Goal: Information Seeking & Learning: Understand process/instructions

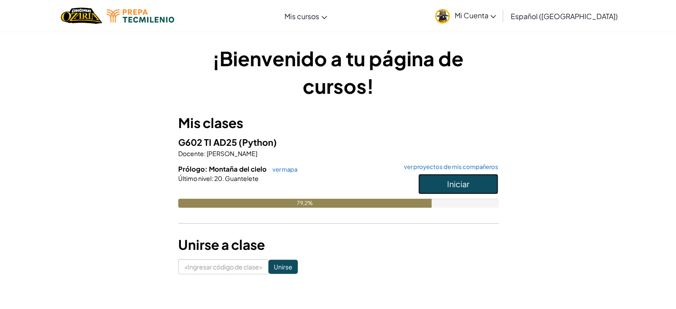
click at [455, 177] on button "Iniciar" at bounding box center [458, 184] width 80 height 20
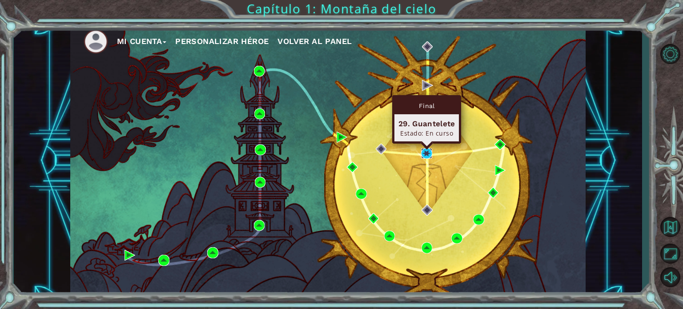
click at [423, 150] on img at bounding box center [426, 153] width 11 height 11
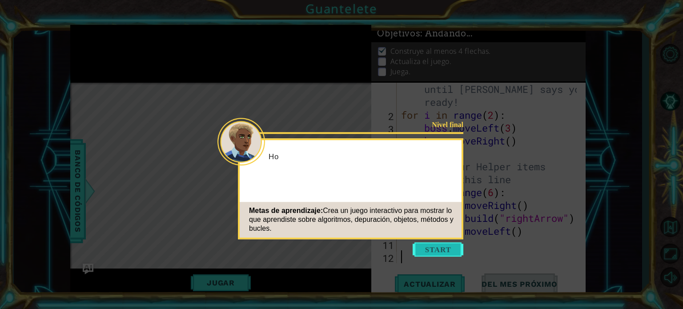
scroll to position [12, 0]
click at [436, 245] on button "Comenzar" at bounding box center [437, 249] width 51 height 14
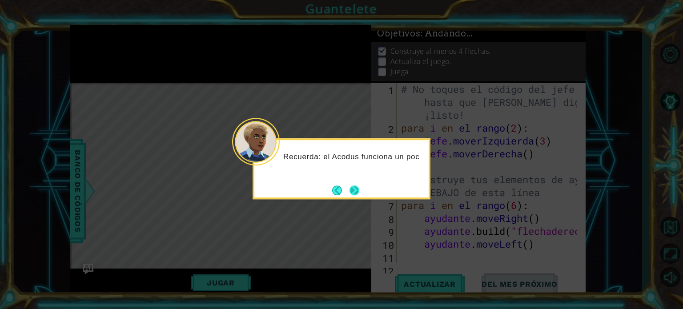
click at [349, 187] on button "Próximo" at bounding box center [354, 190] width 10 height 10
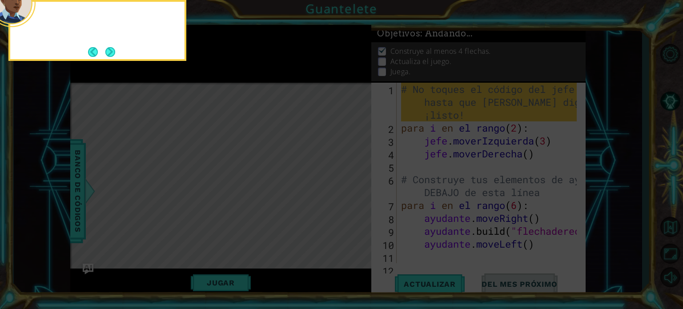
click at [348, 187] on icon at bounding box center [341, 46] width 683 height 525
click at [102, 53] on button "Atrás" at bounding box center [96, 52] width 17 height 10
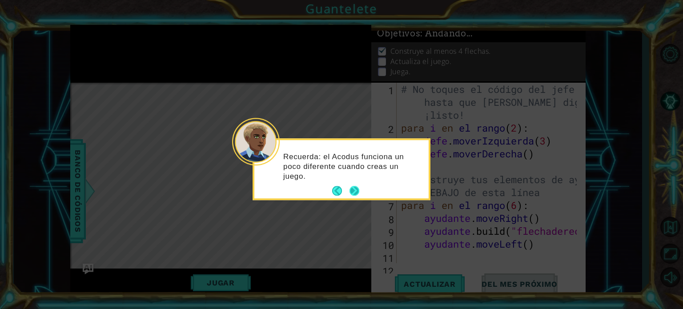
click at [359, 189] on button "Próximo" at bounding box center [354, 191] width 10 height 10
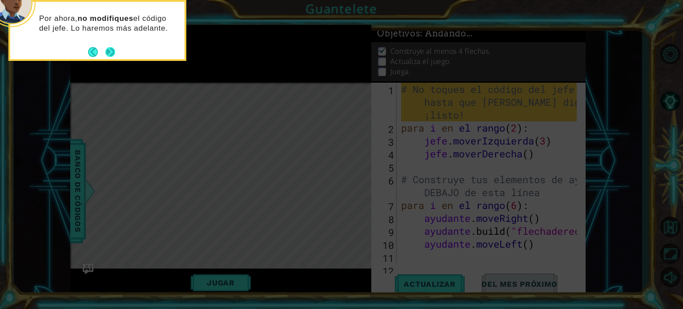
click at [107, 49] on button "Próximo" at bounding box center [110, 52] width 10 height 10
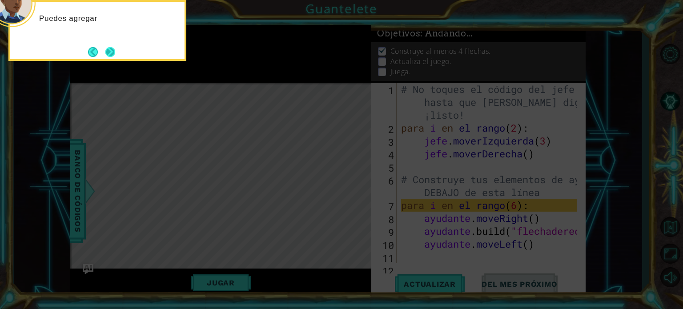
click at [112, 49] on button "Próximo" at bounding box center [110, 52] width 10 height 10
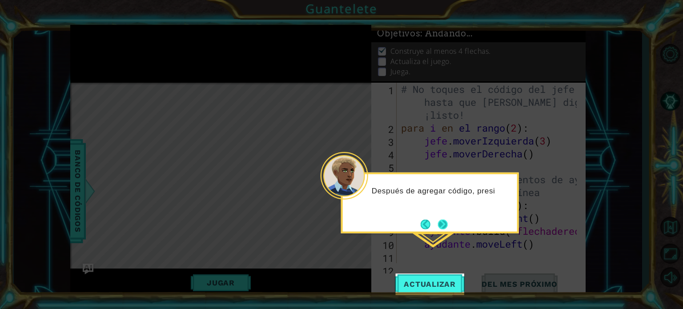
click at [438, 223] on button "Próximo" at bounding box center [443, 224] width 10 height 10
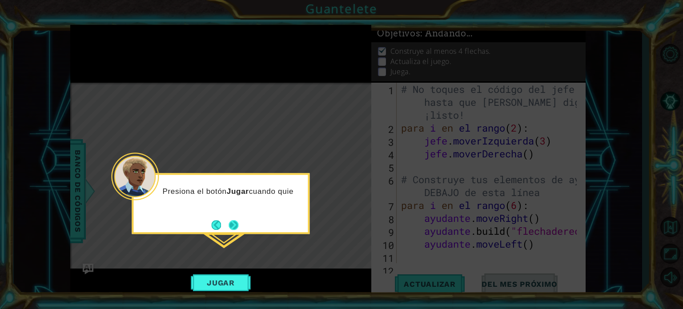
click at [236, 220] on button "Próximo" at bounding box center [233, 225] width 10 height 10
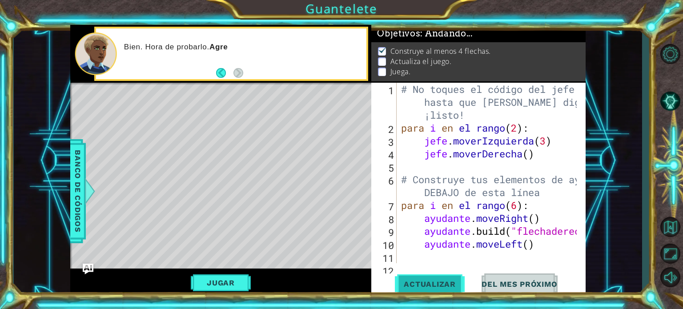
click at [441, 282] on font "Actualizar" at bounding box center [430, 284] width 52 height 9
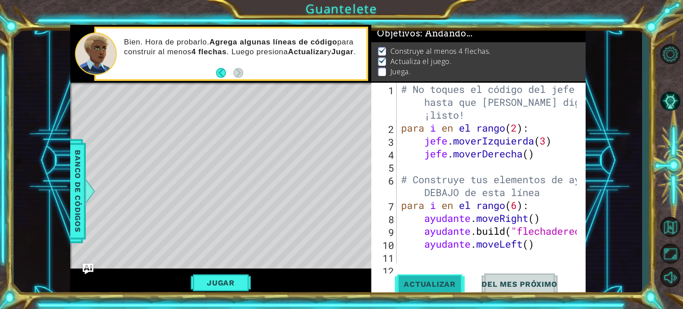
click at [441, 282] on font "Actualizar" at bounding box center [430, 284] width 52 height 9
click at [219, 277] on button "Jugar" at bounding box center [221, 282] width 60 height 17
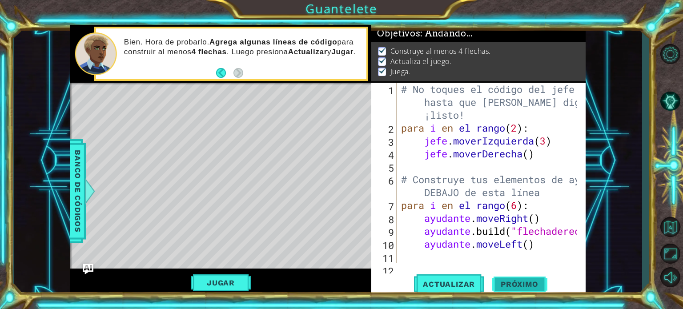
click at [527, 284] on span "Próximo" at bounding box center [519, 284] width 55 height 9
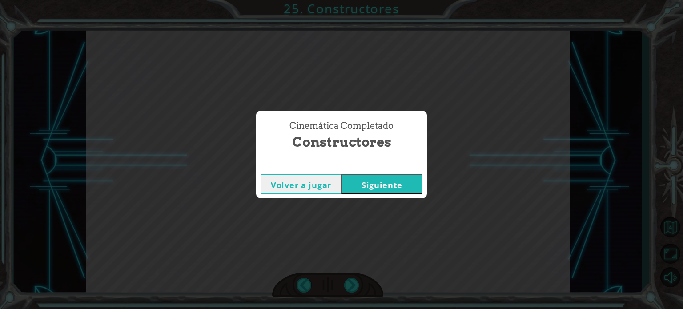
click at [361, 177] on button "Siguiente" at bounding box center [381, 184] width 81 height 20
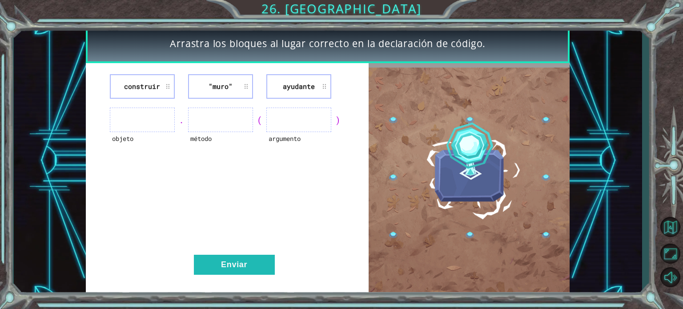
click at [289, 90] on font "ayudante" at bounding box center [299, 86] width 32 height 9
